Goal: Browse casually

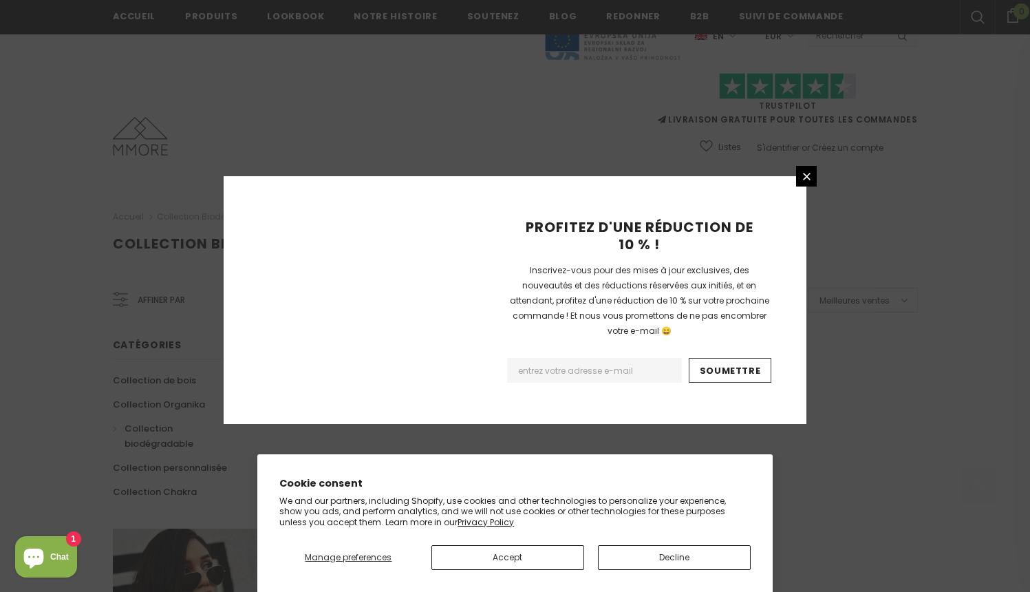
scroll to position [852, 0]
